Goal: Navigation & Orientation: Find specific page/section

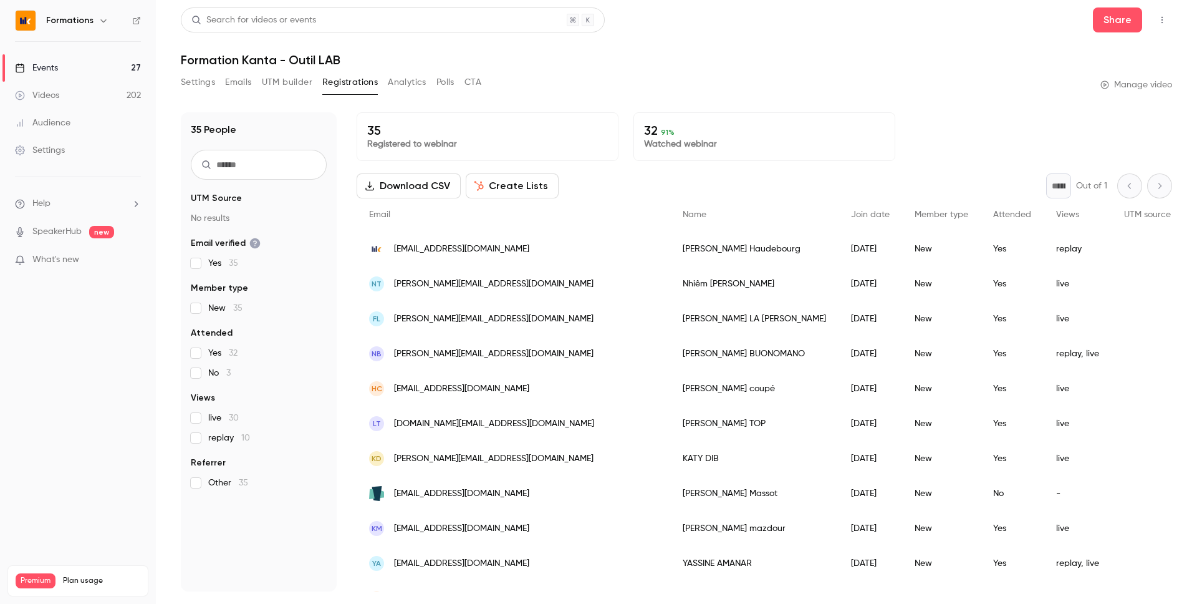
click at [81, 76] on link "Events 27" at bounding box center [78, 67] width 156 height 27
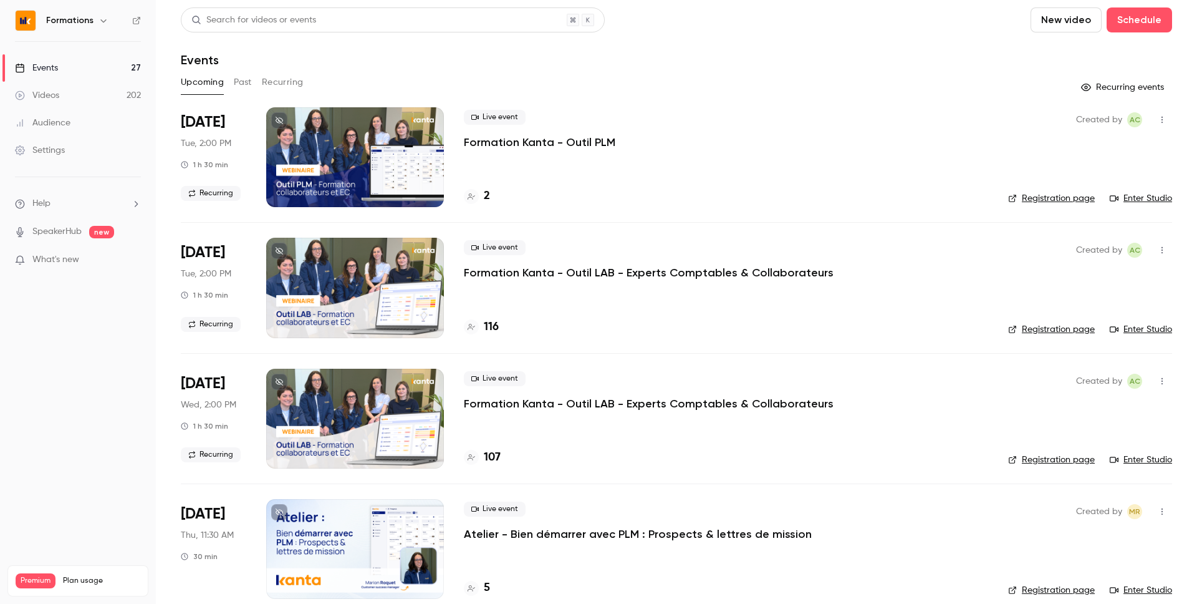
click at [276, 86] on button "Recurring" at bounding box center [283, 82] width 42 height 20
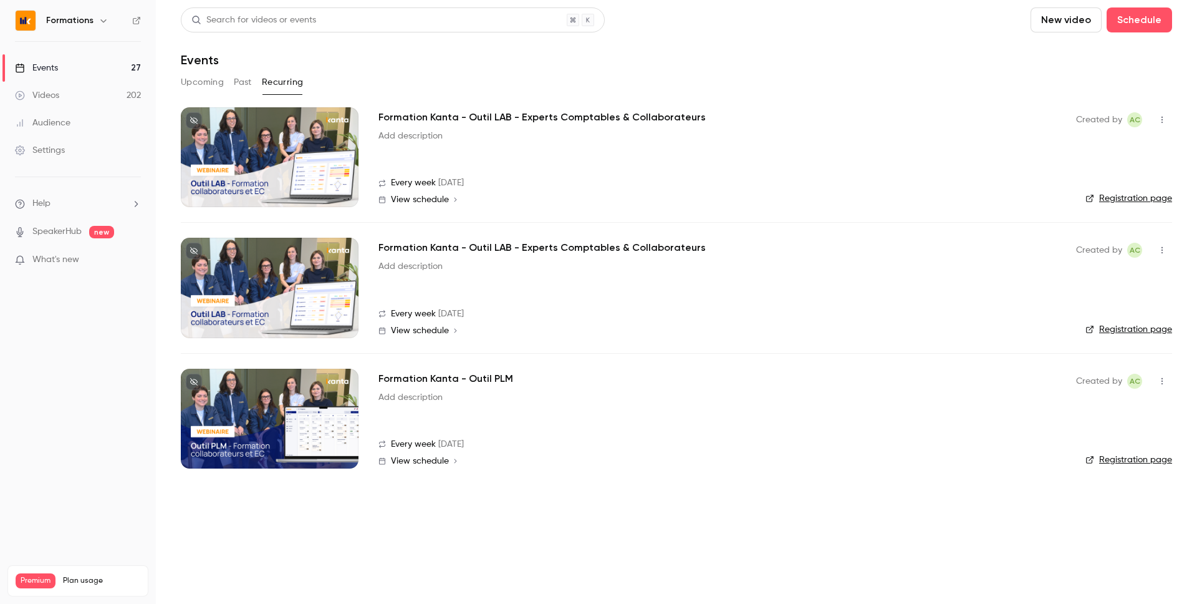
click at [1128, 201] on link "Registration page" at bounding box center [1129, 198] width 87 height 12
click at [1104, 330] on link "Registration page" at bounding box center [1129, 329] width 87 height 12
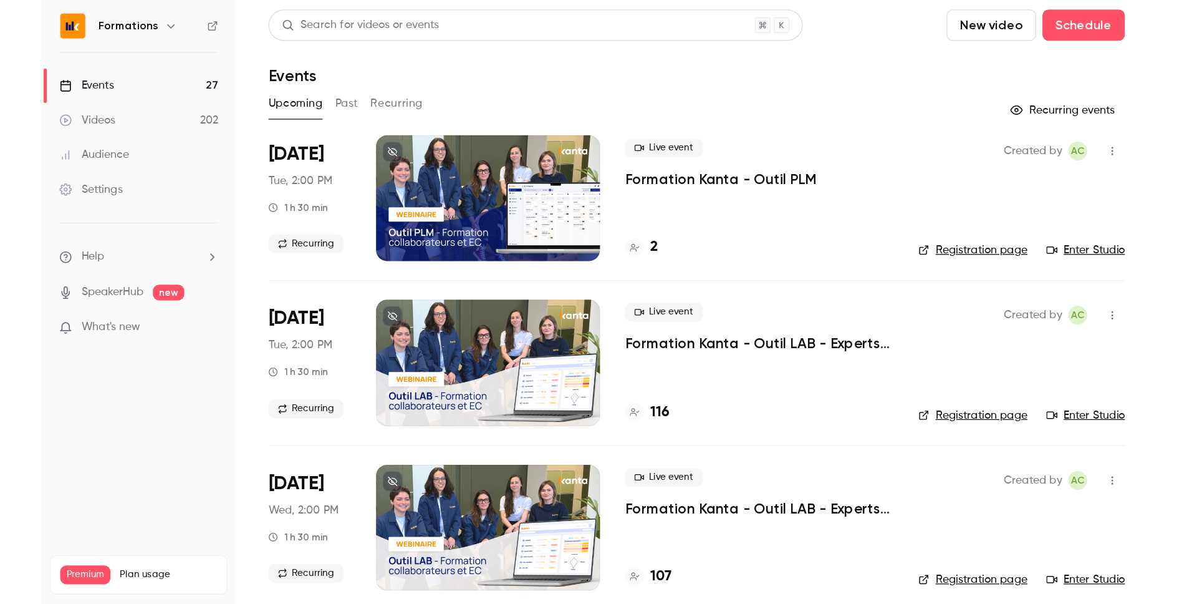
scroll to position [1133, 0]
